Goal: Task Accomplishment & Management: Complete application form

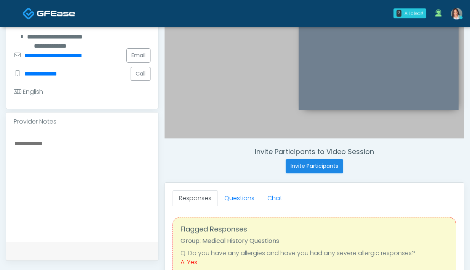
scroll to position [216, 0]
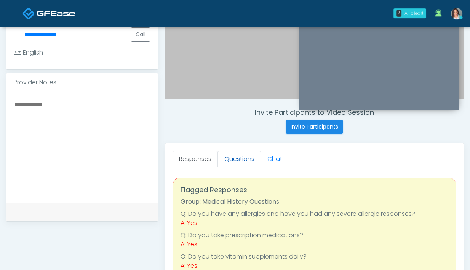
click at [247, 163] on link "Questions" at bounding box center [239, 159] width 43 height 16
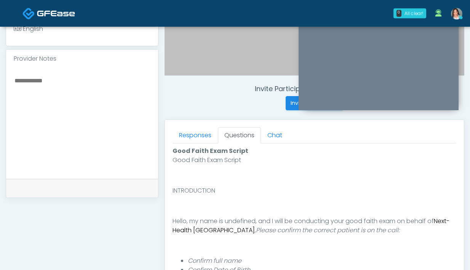
scroll to position [351, 0]
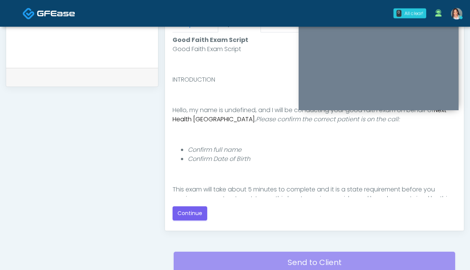
click at [201, 33] on section "Good Faith Exam Script Good Faith Exam Script INTRODUCTION Hello, my name is un…" at bounding box center [315, 126] width 284 height 188
click at [201, 26] on nav "0 All clear! All clear! Gerald Dungo In Exam - 6m 7s TX Teresa Smith DC MD VA 1…" at bounding box center [235, 13] width 470 height 27
click at [200, 28] on link "Responses" at bounding box center [195, 24] width 45 height 16
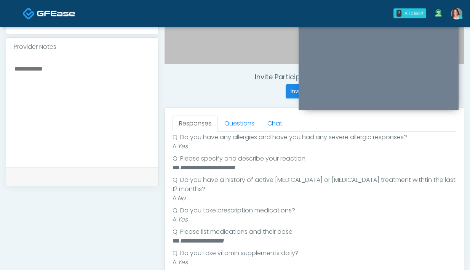
scroll to position [208, 0]
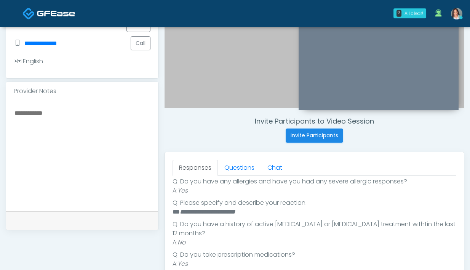
click at [85, 119] on textarea at bounding box center [82, 154] width 137 height 93
type textarea "*"
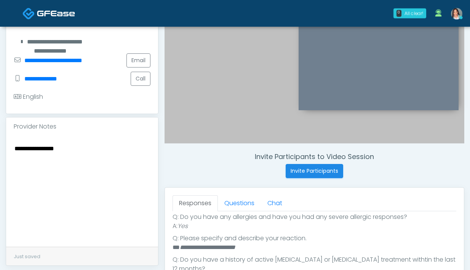
scroll to position [165, 0]
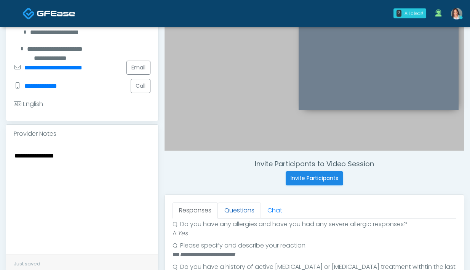
click at [228, 215] on link "Questions" at bounding box center [239, 210] width 43 height 16
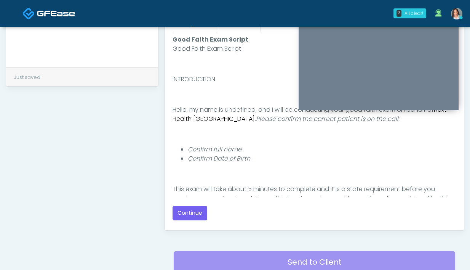
scroll to position [370, 0]
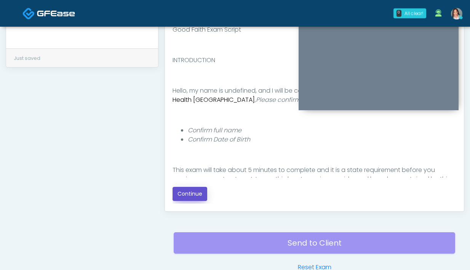
click at [186, 199] on button "Continue" at bounding box center [190, 194] width 35 height 14
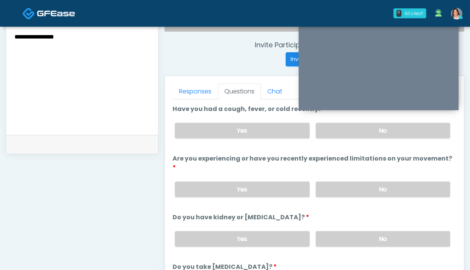
scroll to position [271, 0]
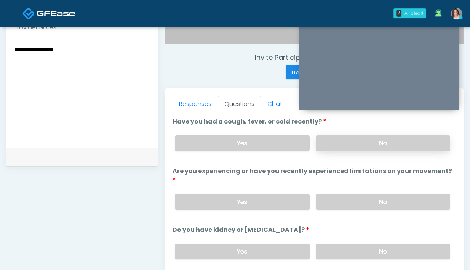
click at [327, 142] on label "No" at bounding box center [383, 143] width 134 height 16
click at [337, 194] on label "No" at bounding box center [383, 202] width 134 height 16
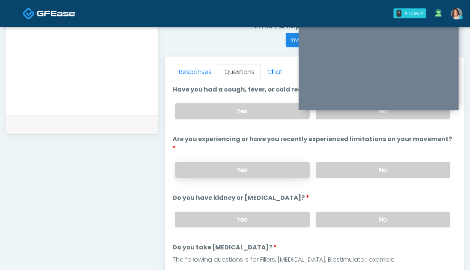
scroll to position [395, 0]
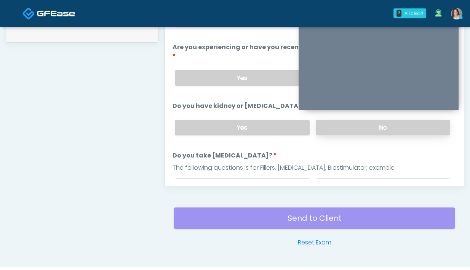
click at [333, 124] on label "No" at bounding box center [383, 128] width 134 height 16
click at [324, 178] on label "No" at bounding box center [383, 186] width 134 height 16
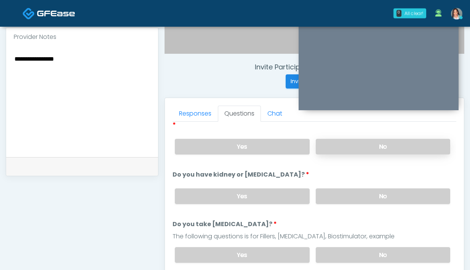
scroll to position [267, 0]
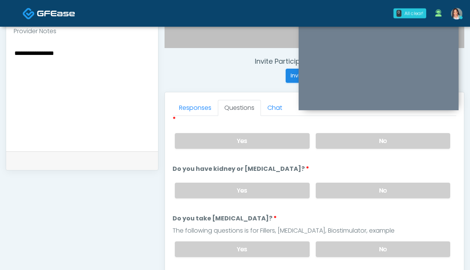
drag, startPoint x: 323, startPoint y: 132, endPoint x: 371, endPoint y: 206, distance: 88.2
click at [323, 133] on label "No" at bounding box center [383, 141] width 134 height 16
click at [363, 183] on label "No" at bounding box center [383, 190] width 134 height 16
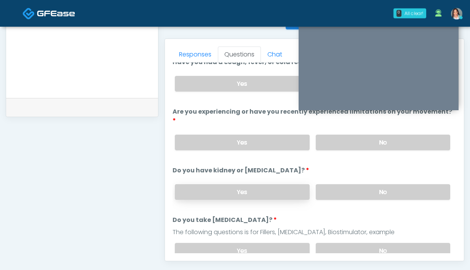
scroll to position [21, 0]
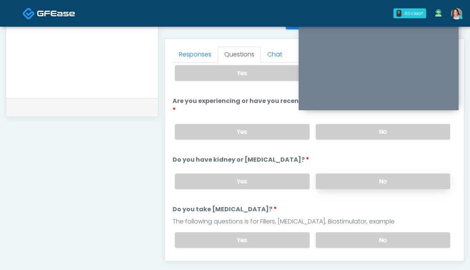
click at [328, 173] on label "No" at bounding box center [383, 181] width 134 height 16
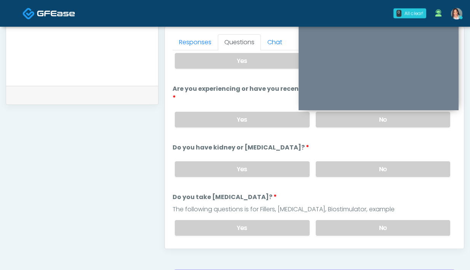
scroll to position [333, 0]
click at [382, 227] on div "Yes No" at bounding box center [313, 227] width 288 height 28
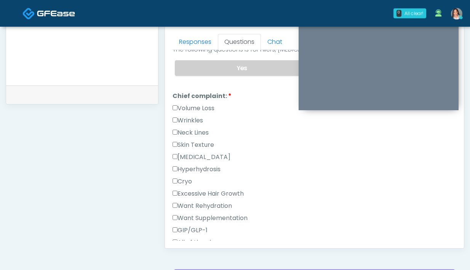
scroll to position [180, 0]
click at [195, 115] on label "Wrinkles" at bounding box center [188, 119] width 30 height 9
click at [196, 103] on div "Volume Loss" at bounding box center [315, 109] width 284 height 12
click at [198, 92] on li "Chief complaint: Chief complaint: Volume Loss Wrinkles Neck Lines Skin Texture …" at bounding box center [315, 170] width 284 height 158
click at [197, 103] on label "Volume Loss" at bounding box center [194, 107] width 42 height 9
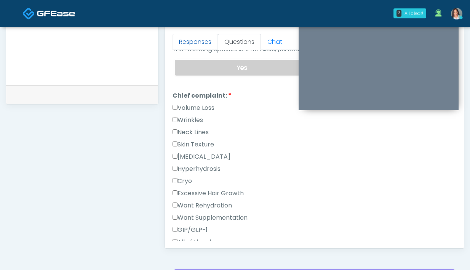
click at [196, 48] on link "Responses" at bounding box center [195, 42] width 45 height 16
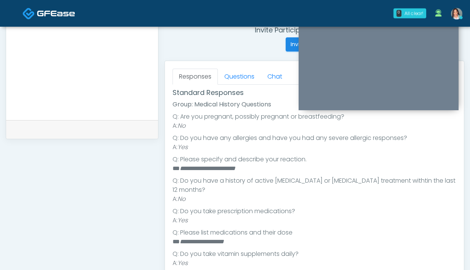
scroll to position [234, 0]
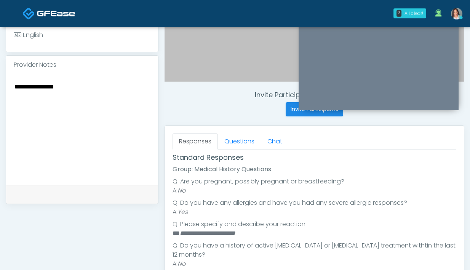
click at [92, 88] on textarea "**********" at bounding box center [82, 127] width 137 height 93
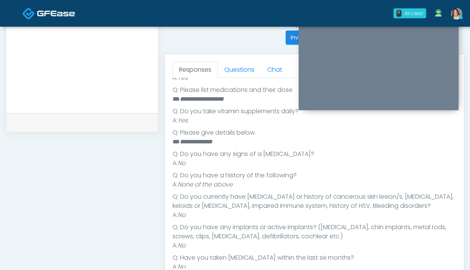
scroll to position [336, 0]
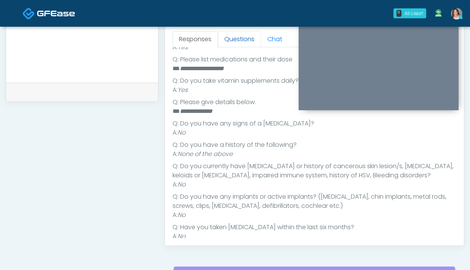
type textarea "**********"
click at [236, 44] on link "Questions" at bounding box center [239, 39] width 43 height 16
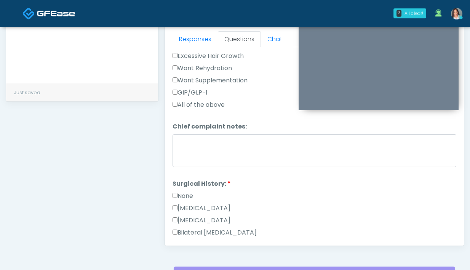
scroll to position [349, 0]
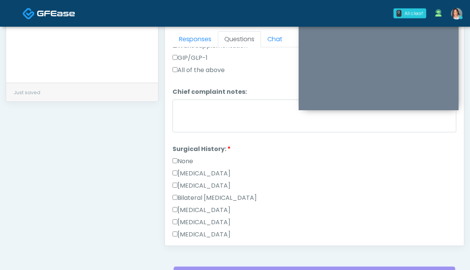
click at [183, 157] on label "None" at bounding box center [183, 161] width 21 height 9
click at [184, 157] on label "None" at bounding box center [183, 161] width 21 height 9
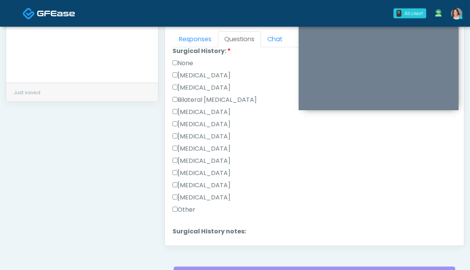
scroll to position [496, 0]
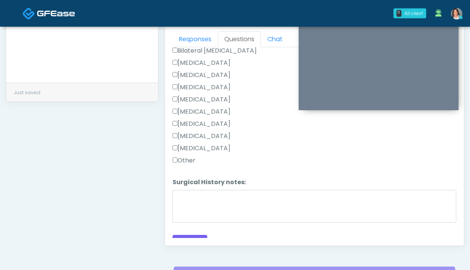
drag, startPoint x: 178, startPoint y: 151, endPoint x: 185, endPoint y: 173, distance: 22.8
click at [178, 156] on label "Other" at bounding box center [184, 160] width 23 height 9
click at [185, 177] on li "Surgical History notes: Surgical History notes:" at bounding box center [315, 201] width 284 height 48
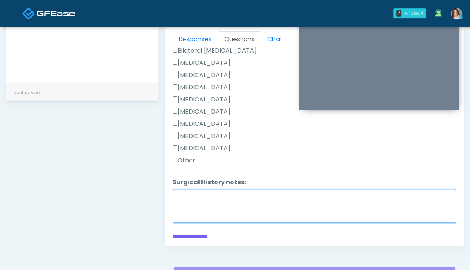
click at [189, 201] on textarea "Surgical History notes:" at bounding box center [315, 206] width 284 height 33
type textarea "**********"
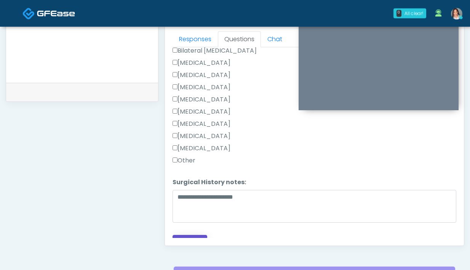
click at [192, 235] on button "Continue" at bounding box center [190, 242] width 35 height 14
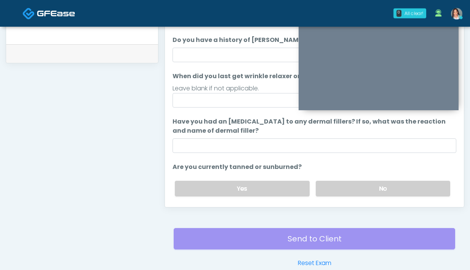
scroll to position [367, 0]
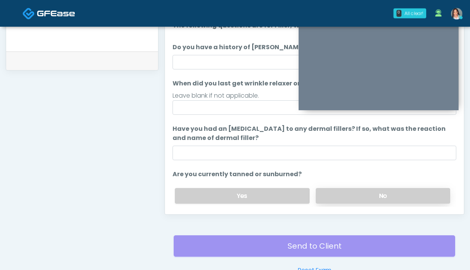
click at [331, 189] on label "No" at bounding box center [383, 196] width 134 height 16
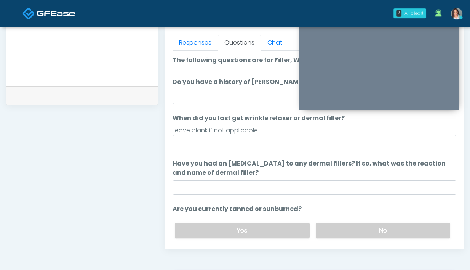
scroll to position [324, 0]
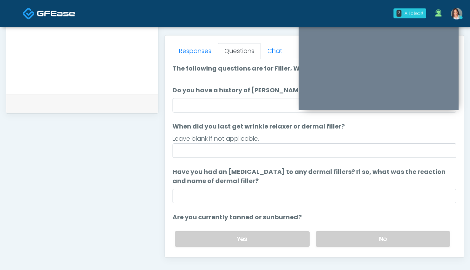
click at [250, 158] on ol "The following questions are for Filler, Wrinkle relaxers, PRP, and Lasers The f…" at bounding box center [315, 185] width 284 height 243
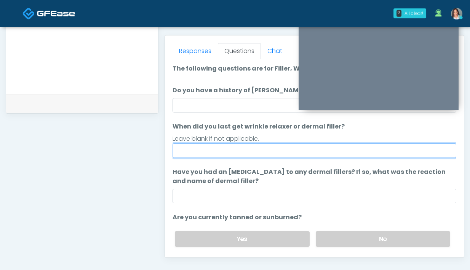
click at [250, 152] on input "When did you last get wrinkle relaxer or dermal filler?" at bounding box center [315, 150] width 284 height 14
click at [208, 149] on input "**********" at bounding box center [315, 150] width 284 height 14
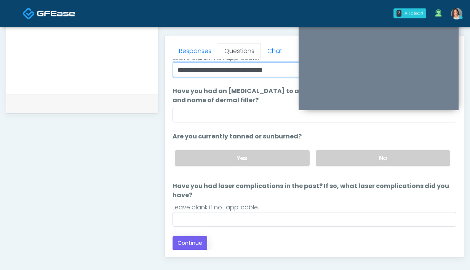
scroll to position [337, 0]
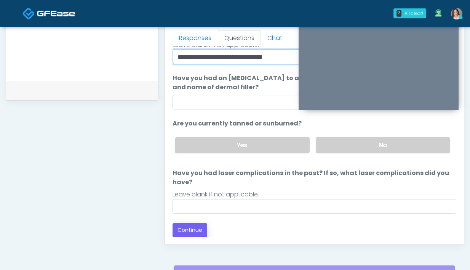
type input "**********"
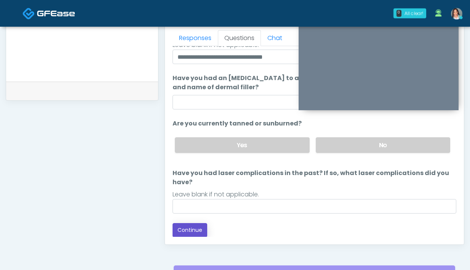
click at [189, 236] on button "Continue" at bounding box center [190, 230] width 35 height 14
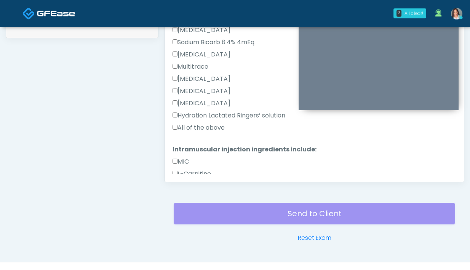
scroll to position [312, 0]
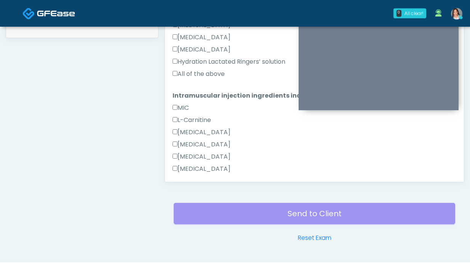
click at [187, 74] on label "All of the above" at bounding box center [199, 73] width 52 height 9
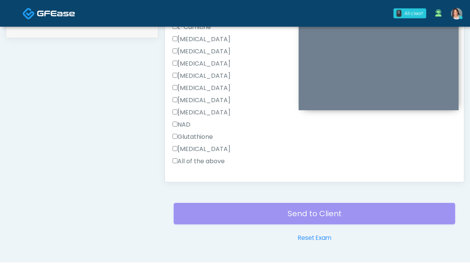
scroll to position [423, 0]
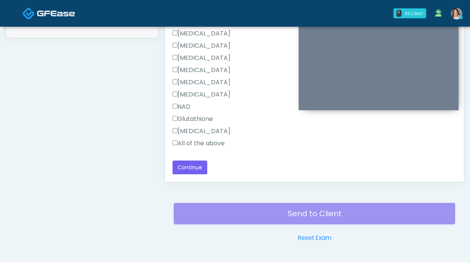
click at [184, 149] on div "All of the above" at bounding box center [315, 145] width 284 height 12
click at [186, 144] on label "All of the above" at bounding box center [199, 143] width 52 height 9
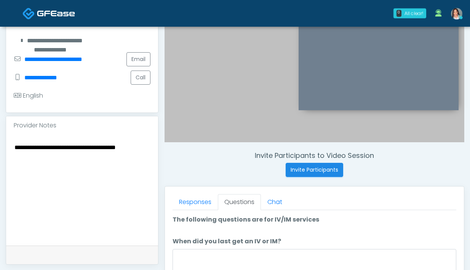
scroll to position [206, 0]
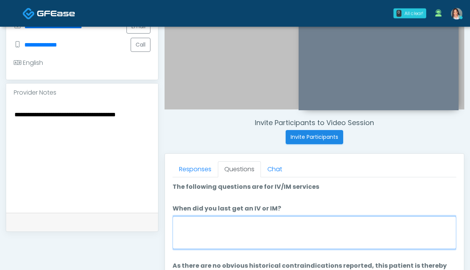
click at [194, 227] on textarea "When did you last get an IV or IM?" at bounding box center [315, 232] width 284 height 33
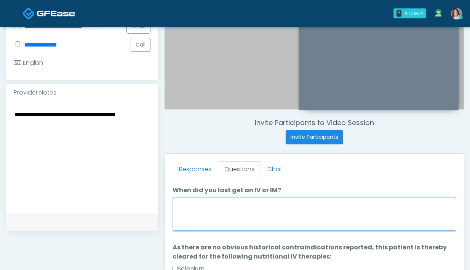
scroll to position [28, 0]
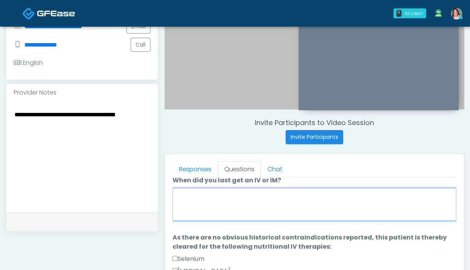
click at [199, 213] on textarea "When did you last get an IV or IM?" at bounding box center [315, 204] width 284 height 33
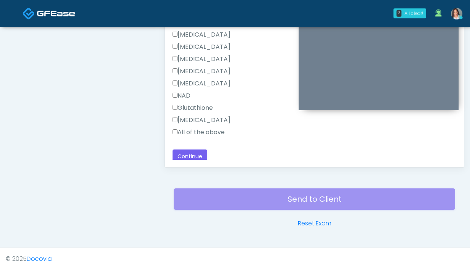
scroll to position [423, 0]
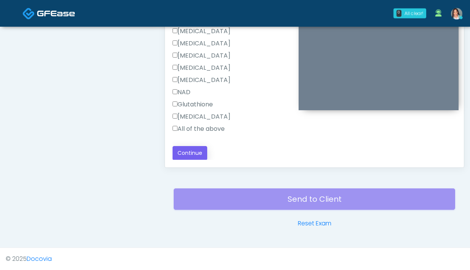
type textarea "**********"
click at [186, 152] on button "Continue" at bounding box center [190, 153] width 35 height 14
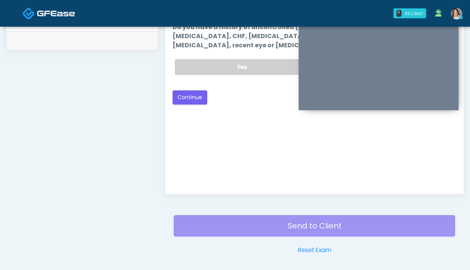
scroll to position [267, 0]
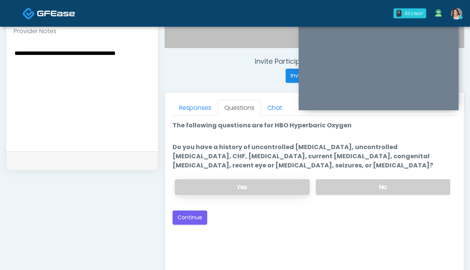
click at [230, 190] on label "Yes" at bounding box center [242, 187] width 134 height 16
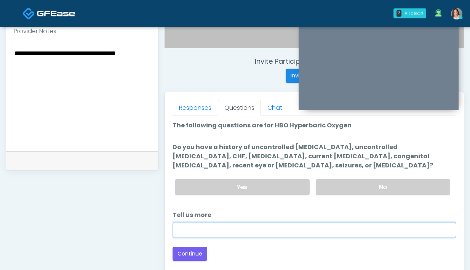
click at [221, 235] on input "Tell us more" at bounding box center [315, 229] width 284 height 14
drag, startPoint x: 308, startPoint y: 233, endPoint x: 254, endPoint y: 232, distance: 54.1
click at [254, 232] on input "**********" at bounding box center [315, 229] width 284 height 14
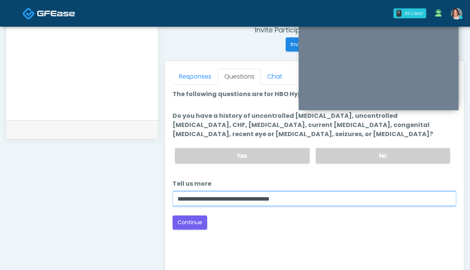
scroll to position [299, 0]
type input "**********"
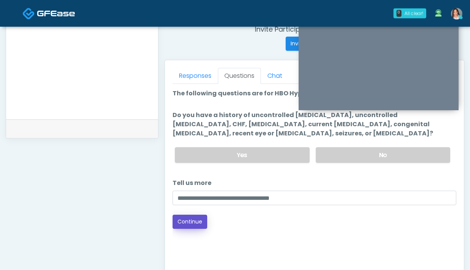
click at [194, 219] on button "Continue" at bounding box center [190, 221] width 35 height 14
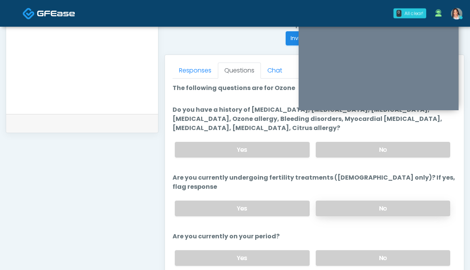
scroll to position [247, 0]
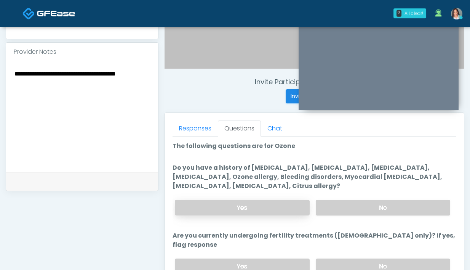
click at [210, 200] on label "Yes" at bounding box center [242, 208] width 134 height 16
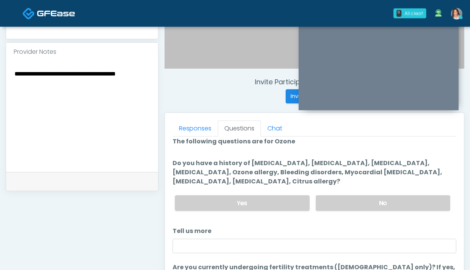
scroll to position [11, 0]
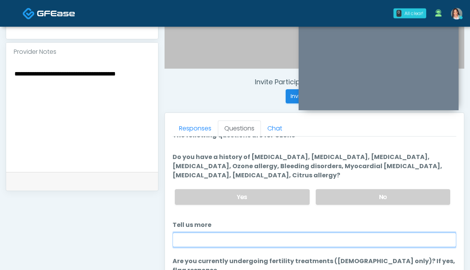
click at [216, 239] on input "Tell us more" at bounding box center [315, 239] width 284 height 14
type input "*"
drag, startPoint x: 223, startPoint y: 244, endPoint x: 229, endPoint y: 246, distance: 6.3
click at [229, 246] on ol "The following questions are for Ozone The following questions are for Ozone Do …" at bounding box center [315, 268] width 284 height 274
type input "**********"
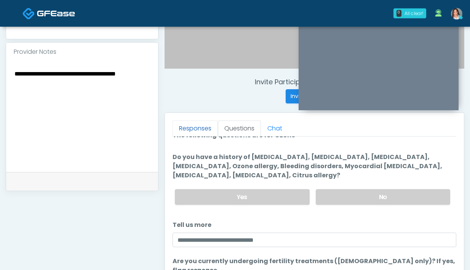
click at [204, 128] on link "Responses" at bounding box center [195, 128] width 45 height 16
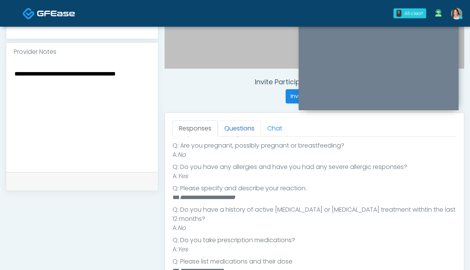
click at [245, 125] on link "Questions" at bounding box center [239, 128] width 43 height 16
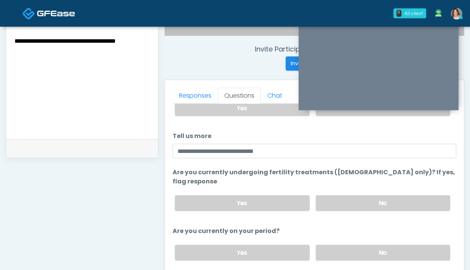
scroll to position [281, 0]
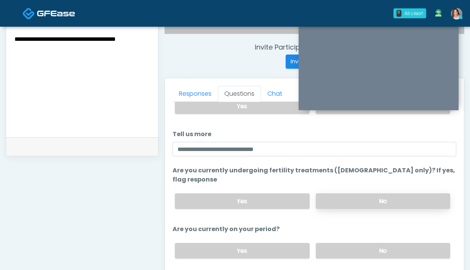
click at [319, 193] on label "No" at bounding box center [383, 201] width 134 height 16
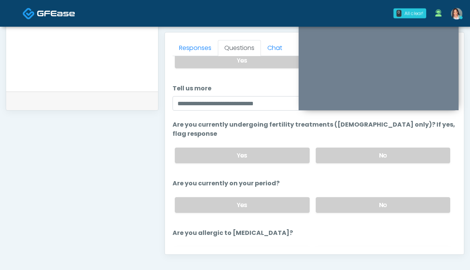
scroll to position [330, 0]
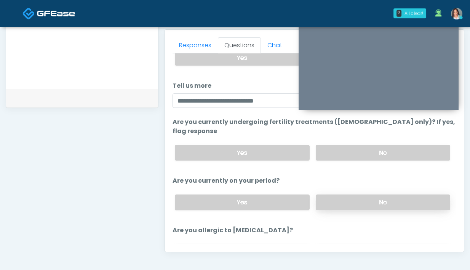
drag, startPoint x: 366, startPoint y: 191, endPoint x: 356, endPoint y: 185, distance: 11.6
click at [366, 194] on label "No" at bounding box center [383, 202] width 134 height 16
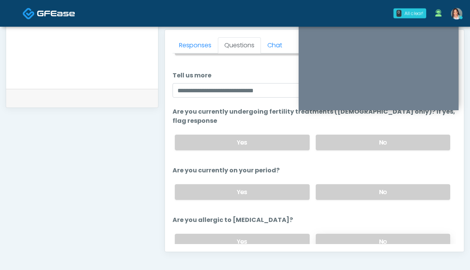
scroll to position [77, 0]
click at [346, 233] on label "No" at bounding box center [383, 241] width 134 height 16
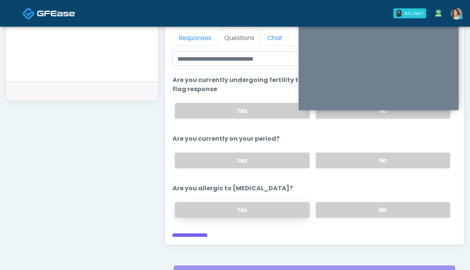
scroll to position [346, 0]
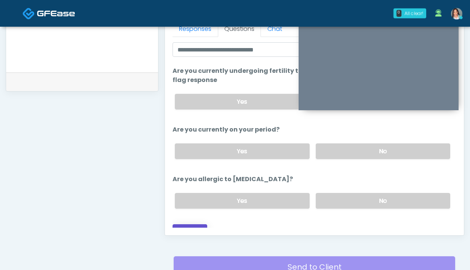
click at [196, 224] on button "Continue" at bounding box center [190, 231] width 35 height 14
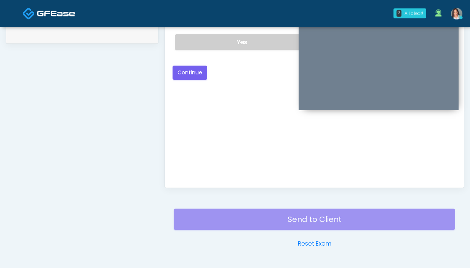
scroll to position [280, 0]
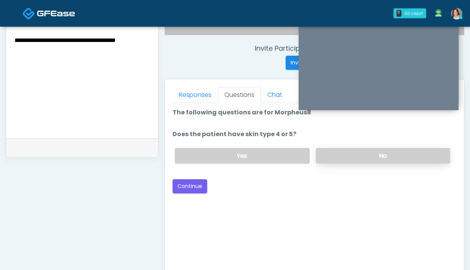
click at [320, 153] on label "No" at bounding box center [383, 156] width 134 height 16
click at [200, 185] on button "Continue" at bounding box center [190, 186] width 35 height 14
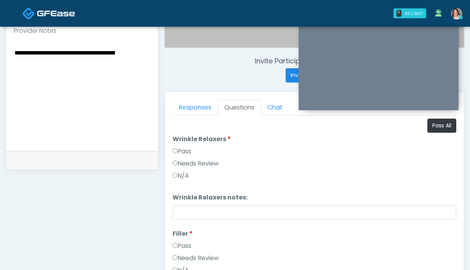
scroll to position [259, 0]
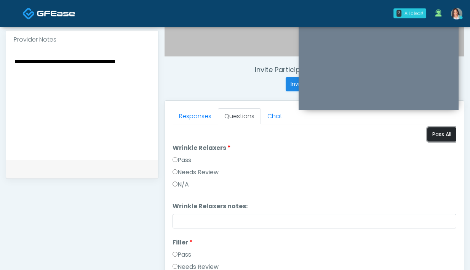
click at [430, 133] on button "Pass All" at bounding box center [441, 134] width 29 height 14
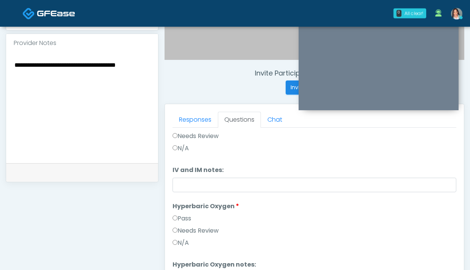
scroll to position [482, 0]
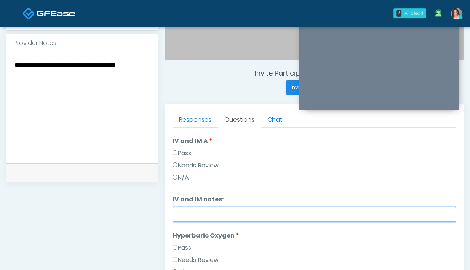
click at [212, 214] on input "IV and IM notes:" at bounding box center [315, 214] width 284 height 14
type input "**********"
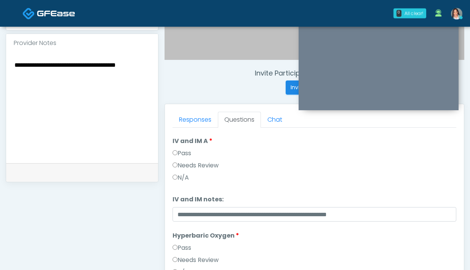
click at [65, 60] on textarea "**********" at bounding box center [82, 106] width 137 height 93
click at [83, 64] on textarea "**********" at bounding box center [82, 106] width 137 height 93
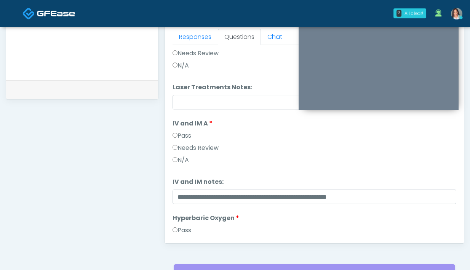
scroll to position [334, 0]
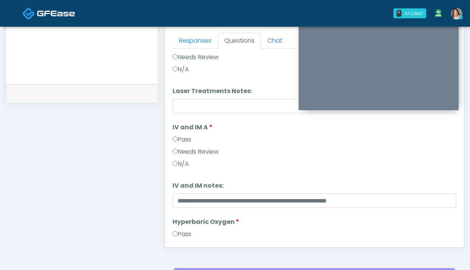
type textarea "**********"
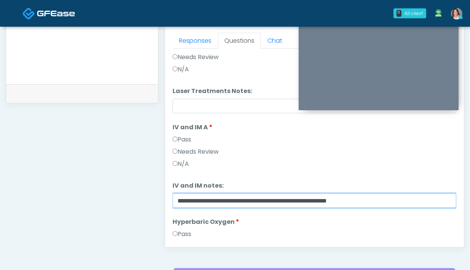
click at [261, 199] on input "**********" at bounding box center [315, 200] width 284 height 14
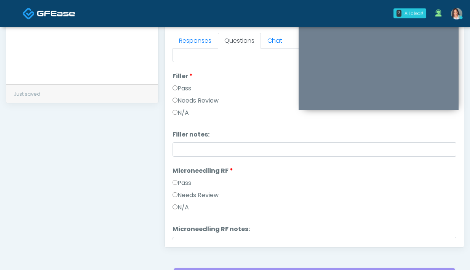
scroll to position [0, 0]
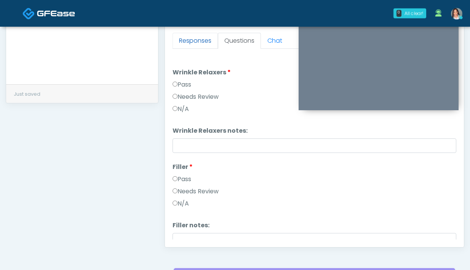
type input "**********"
click at [190, 38] on link "Responses" at bounding box center [195, 41] width 45 height 16
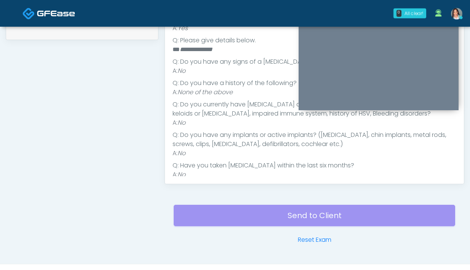
scroll to position [265, 0]
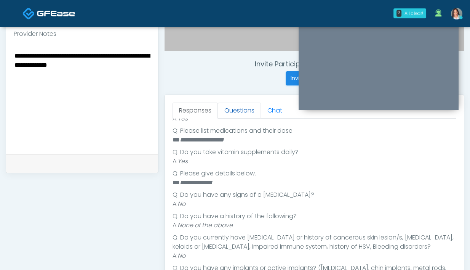
click at [229, 112] on link "Questions" at bounding box center [239, 110] width 43 height 16
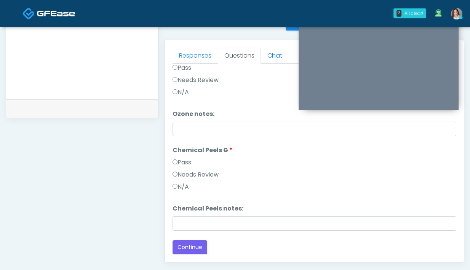
scroll to position [414, 0]
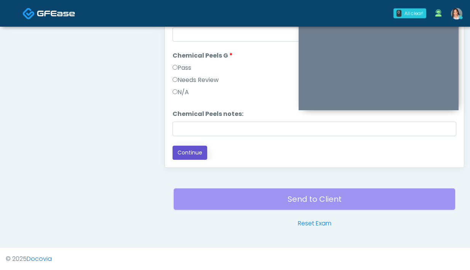
click at [185, 156] on button "Continue" at bounding box center [190, 152] width 35 height 14
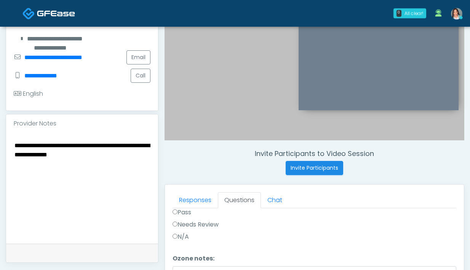
scroll to position [0, 0]
click at [96, 140] on textarea "**********" at bounding box center [82, 186] width 137 height 93
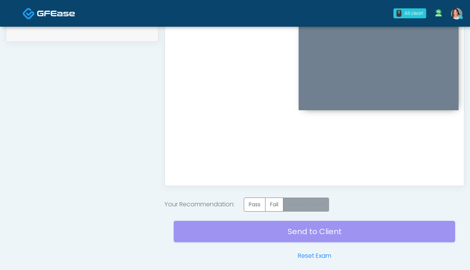
scroll to position [411, 0]
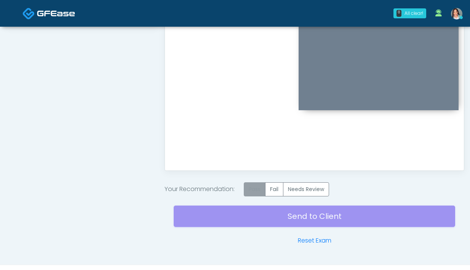
type textarea "**********"
drag, startPoint x: 259, startPoint y: 186, endPoint x: 254, endPoint y: 200, distance: 14.8
click at [259, 186] on label "Pass" at bounding box center [255, 189] width 22 height 14
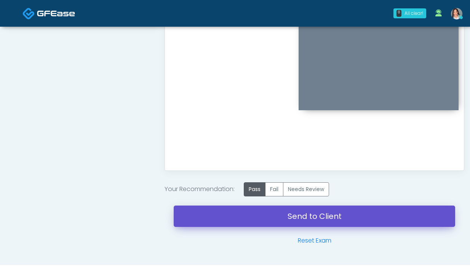
click at [252, 218] on link "Send to Client" at bounding box center [314, 215] width 281 height 21
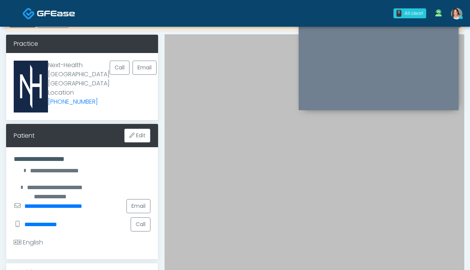
scroll to position [0, 0]
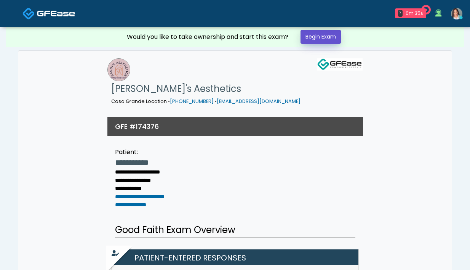
click at [323, 36] on link "Begin Exam" at bounding box center [320, 37] width 40 height 14
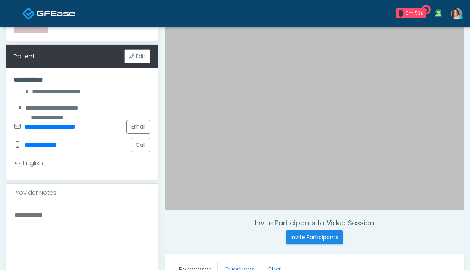
scroll to position [107, 0]
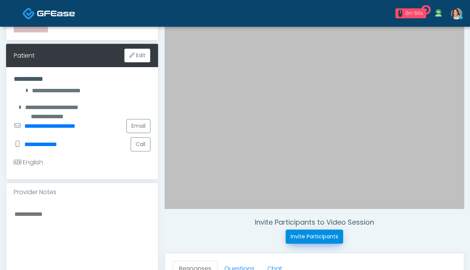
click at [312, 232] on button "Invite Participants" at bounding box center [315, 236] width 58 height 14
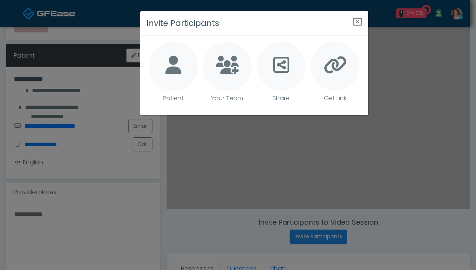
click at [180, 53] on div at bounding box center [173, 66] width 49 height 49
type textarea "**********"
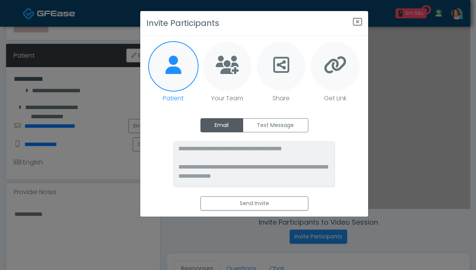
click at [298, 135] on div "**********" at bounding box center [254, 164] width 216 height 92
click at [294, 125] on label "Text Message" at bounding box center [275, 125] width 65 height 14
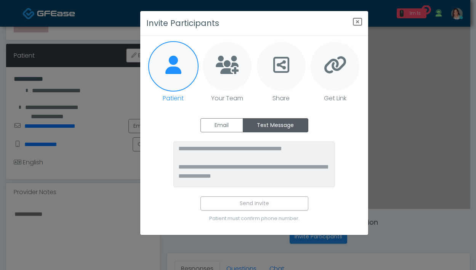
click at [283, 61] on icon at bounding box center [281, 65] width 16 height 18
type textarea "**********"
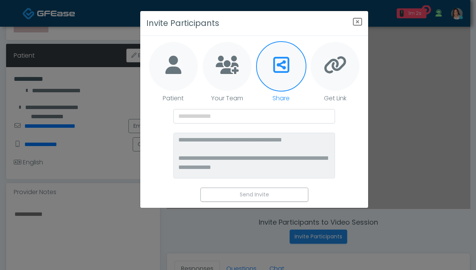
click at [92, 156] on div "**********" at bounding box center [238, 135] width 476 height 270
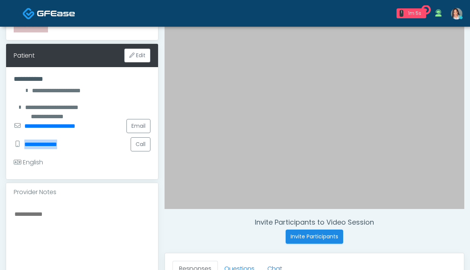
drag, startPoint x: 76, startPoint y: 145, endPoint x: 24, endPoint y: 147, distance: 51.8
click at [24, 147] on div "**********" at bounding box center [82, 144] width 137 height 18
copy link "**********"
click at [318, 237] on button "Invite Participants" at bounding box center [315, 236] width 58 height 14
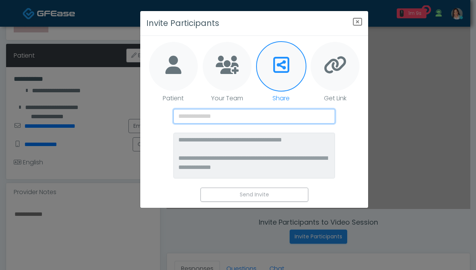
click at [257, 112] on input "text" at bounding box center [254, 116] width 162 height 14
paste input "**********"
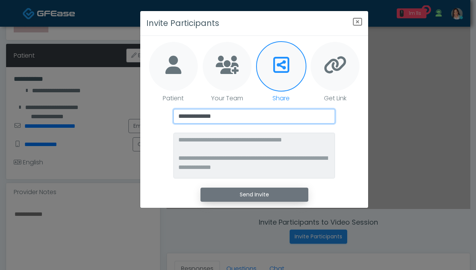
type input "**********"
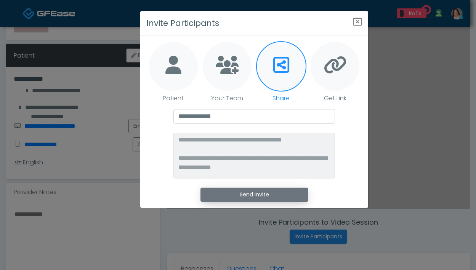
click at [251, 192] on button "Send Invite" at bounding box center [254, 194] width 108 height 14
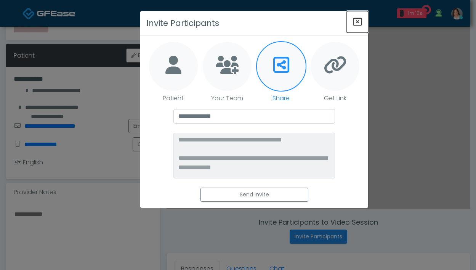
click at [360, 19] on icon "Close" at bounding box center [357, 21] width 9 height 9
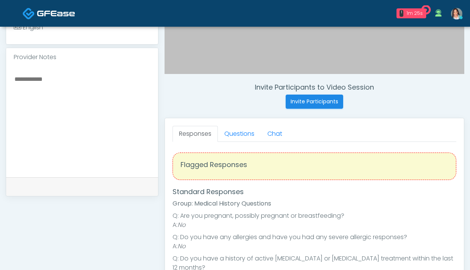
scroll to position [257, 0]
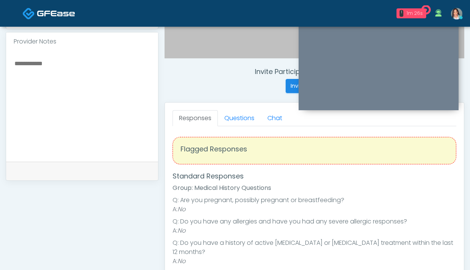
click at [409, 13] on div "1m 26s" at bounding box center [414, 13] width 17 height 7
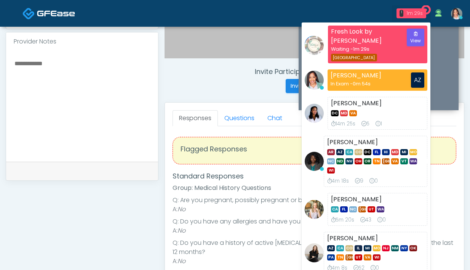
click at [409, 13] on div "1m 29s" at bounding box center [414, 13] width 17 height 7
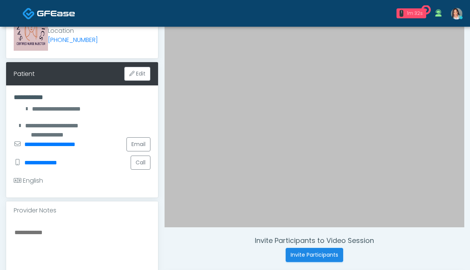
scroll to position [152, 0]
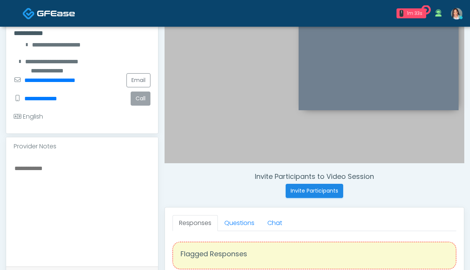
click at [150, 103] on button "Call" at bounding box center [141, 98] width 20 height 14
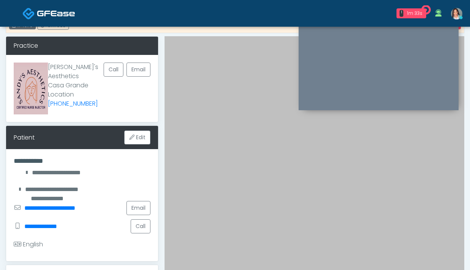
scroll to position [0, 0]
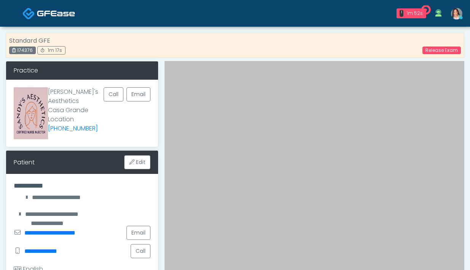
drag, startPoint x: 35, startPoint y: 52, endPoint x: 15, endPoint y: 51, distance: 19.8
click at [15, 51] on div "174376" at bounding box center [22, 50] width 27 height 8
copy div "174376"
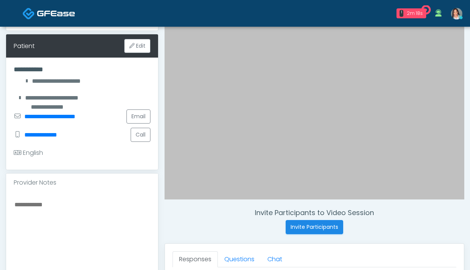
scroll to position [219, 0]
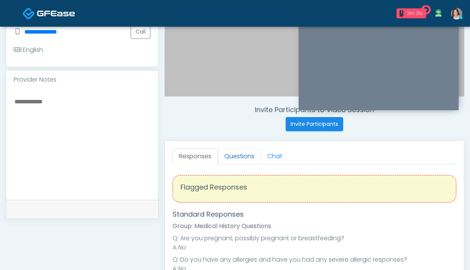
click at [242, 159] on link "Questions" at bounding box center [239, 156] width 43 height 16
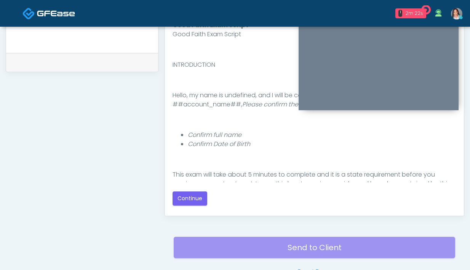
scroll to position [375, 0]
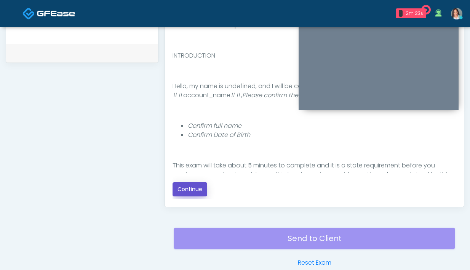
drag, startPoint x: 192, startPoint y: 194, endPoint x: 199, endPoint y: 192, distance: 7.7
click at [193, 193] on button "Continue" at bounding box center [190, 189] width 35 height 14
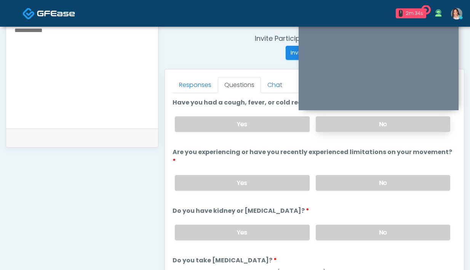
scroll to position [283, 0]
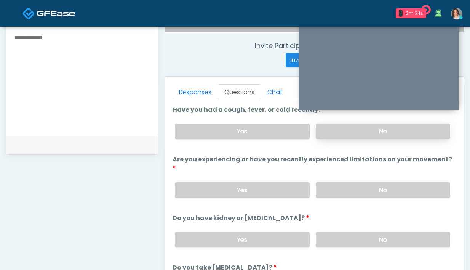
click at [334, 134] on label "No" at bounding box center [383, 131] width 134 height 16
click at [331, 182] on label "No" at bounding box center [383, 190] width 134 height 16
click at [358, 235] on label "No" at bounding box center [383, 240] width 134 height 16
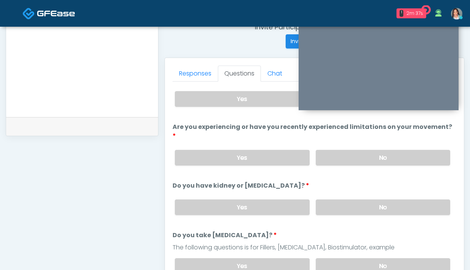
scroll to position [52, 0]
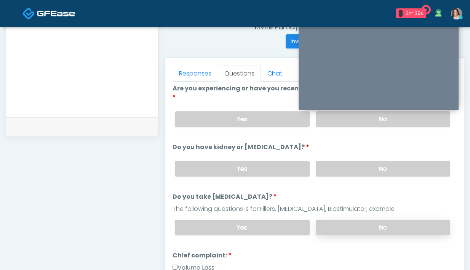
click at [377, 219] on label "No" at bounding box center [383, 227] width 134 height 16
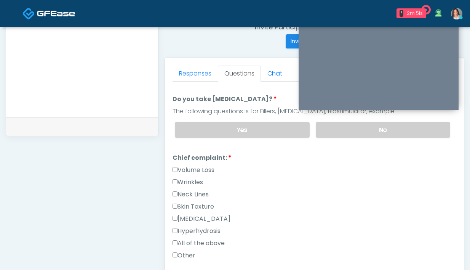
scroll to position [151, 0]
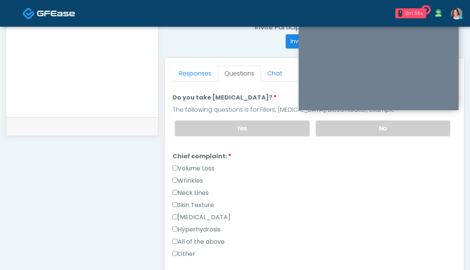
click at [186, 176] on label "Wrinkles" at bounding box center [188, 180] width 30 height 9
click at [199, 164] on label "Volume Loss" at bounding box center [194, 168] width 42 height 9
click at [185, 81] on ol "Have you had a cough, fever, or cold recently? Have you had a cough, fever, or …" at bounding box center [315, 251] width 284 height 633
click at [186, 74] on link "Responses" at bounding box center [195, 73] width 45 height 16
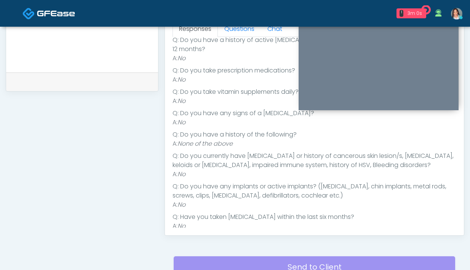
scroll to position [348, 0]
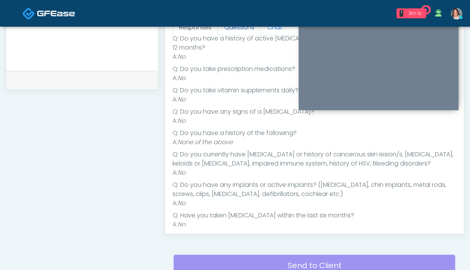
click at [233, 31] on link "Questions" at bounding box center [239, 27] width 43 height 16
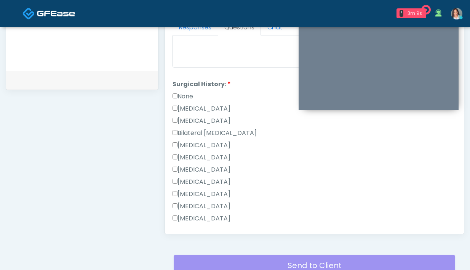
scroll to position [353, 0]
click at [195, 104] on label "Cesarean Section" at bounding box center [202, 108] width 58 height 9
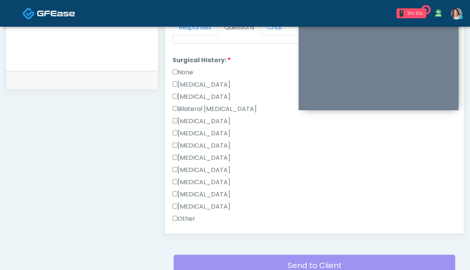
scroll to position [419, 0]
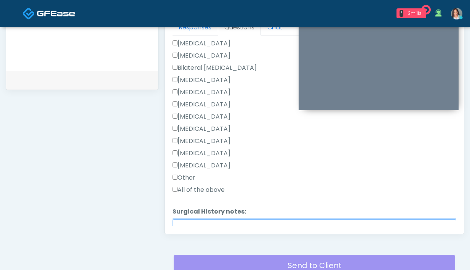
click at [211, 221] on textarea "Surgical History notes:" at bounding box center [315, 235] width 284 height 33
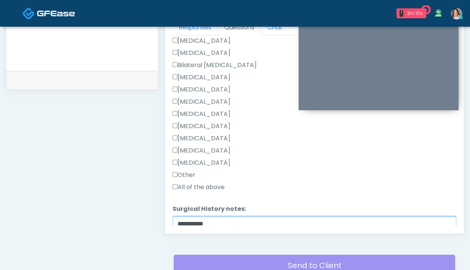
scroll to position [460, 0]
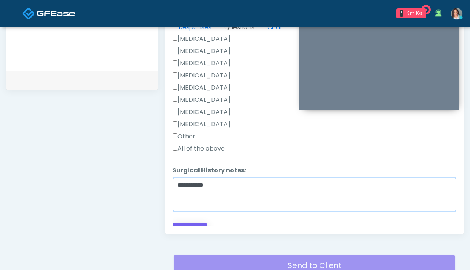
type textarea "**********"
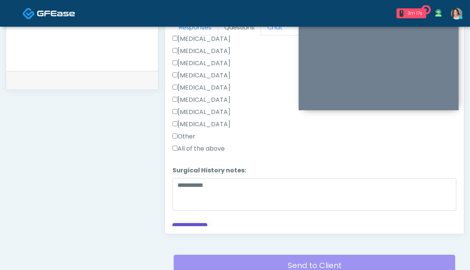
click at [173, 223] on button "Continue" at bounding box center [190, 230] width 35 height 14
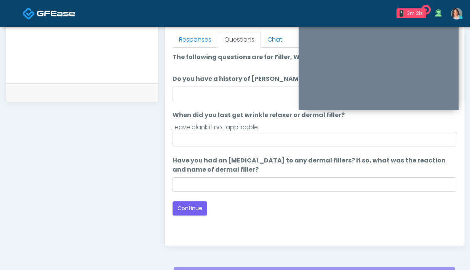
scroll to position [335, 0]
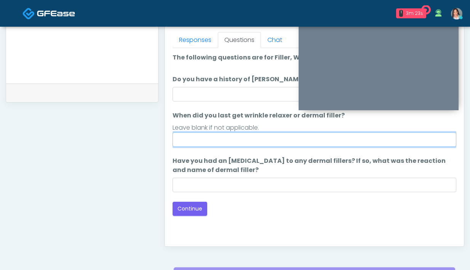
click at [225, 141] on input "When did you last get wrinkle relaxer or dermal filler?" at bounding box center [315, 139] width 284 height 14
click at [209, 139] on input "**********" at bounding box center [315, 139] width 284 height 14
type input "**********"
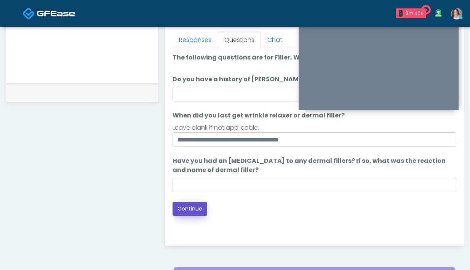
click at [196, 211] on button "Continue" at bounding box center [190, 208] width 35 height 14
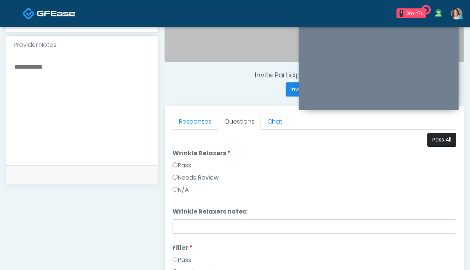
scroll to position [254, 0]
click at [437, 141] on button "Pass All" at bounding box center [441, 140] width 29 height 14
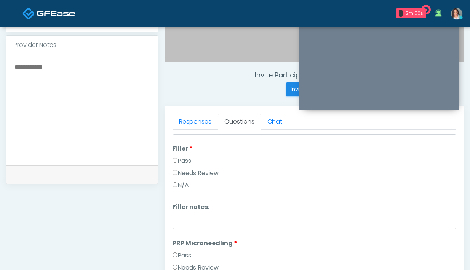
scroll to position [130, 0]
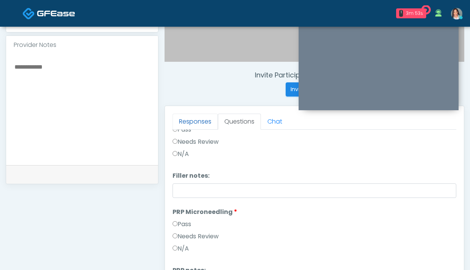
click at [196, 118] on link "Responses" at bounding box center [195, 121] width 45 height 16
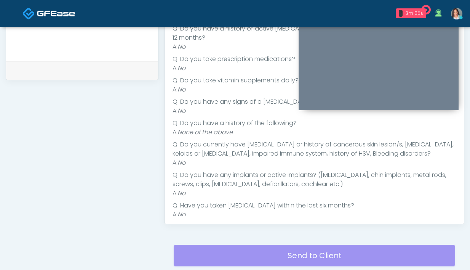
scroll to position [283, 0]
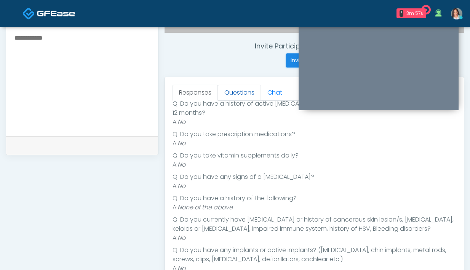
click at [236, 91] on link "Questions" at bounding box center [239, 93] width 43 height 16
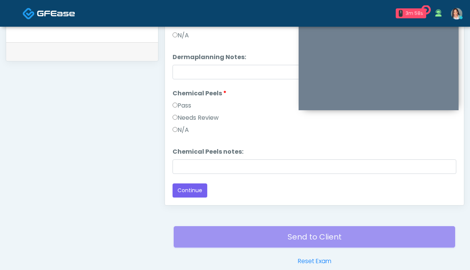
scroll to position [414, 0]
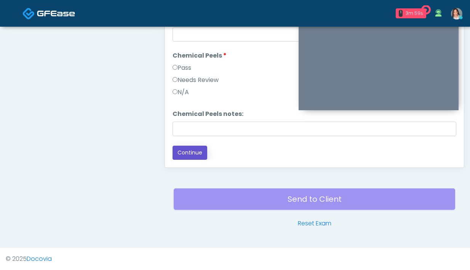
click at [193, 151] on button "Continue" at bounding box center [190, 152] width 35 height 14
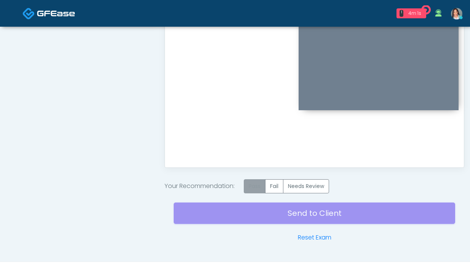
click at [259, 187] on label "Pass" at bounding box center [255, 186] width 22 height 14
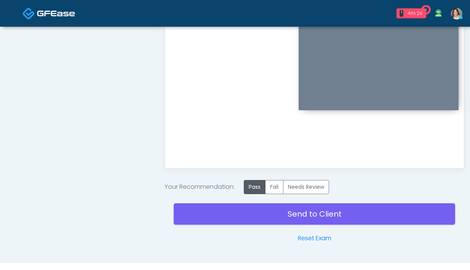
scroll to position [151, 0]
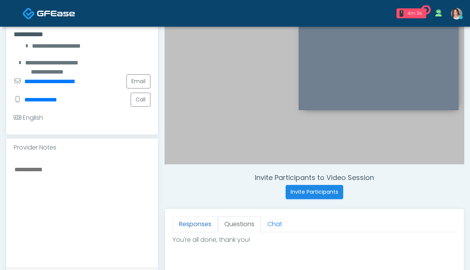
drag, startPoint x: 180, startPoint y: 224, endPoint x: 181, endPoint y: 220, distance: 3.9
click at [180, 224] on link "Responses" at bounding box center [195, 224] width 45 height 16
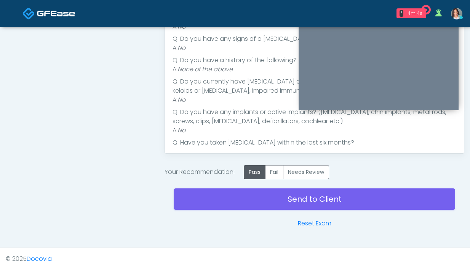
scroll to position [113, 0]
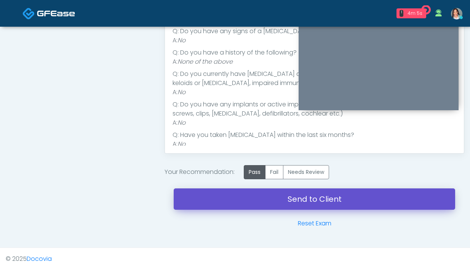
click at [207, 202] on link "Send to Client" at bounding box center [314, 198] width 281 height 21
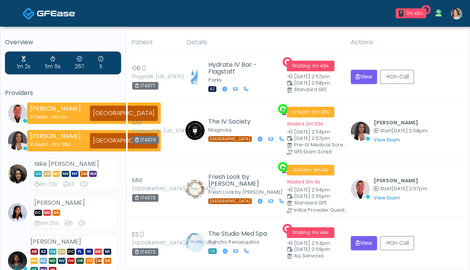
click at [458, 18] on img at bounding box center [456, 13] width 11 height 11
